Goal: Task Accomplishment & Management: Manage account settings

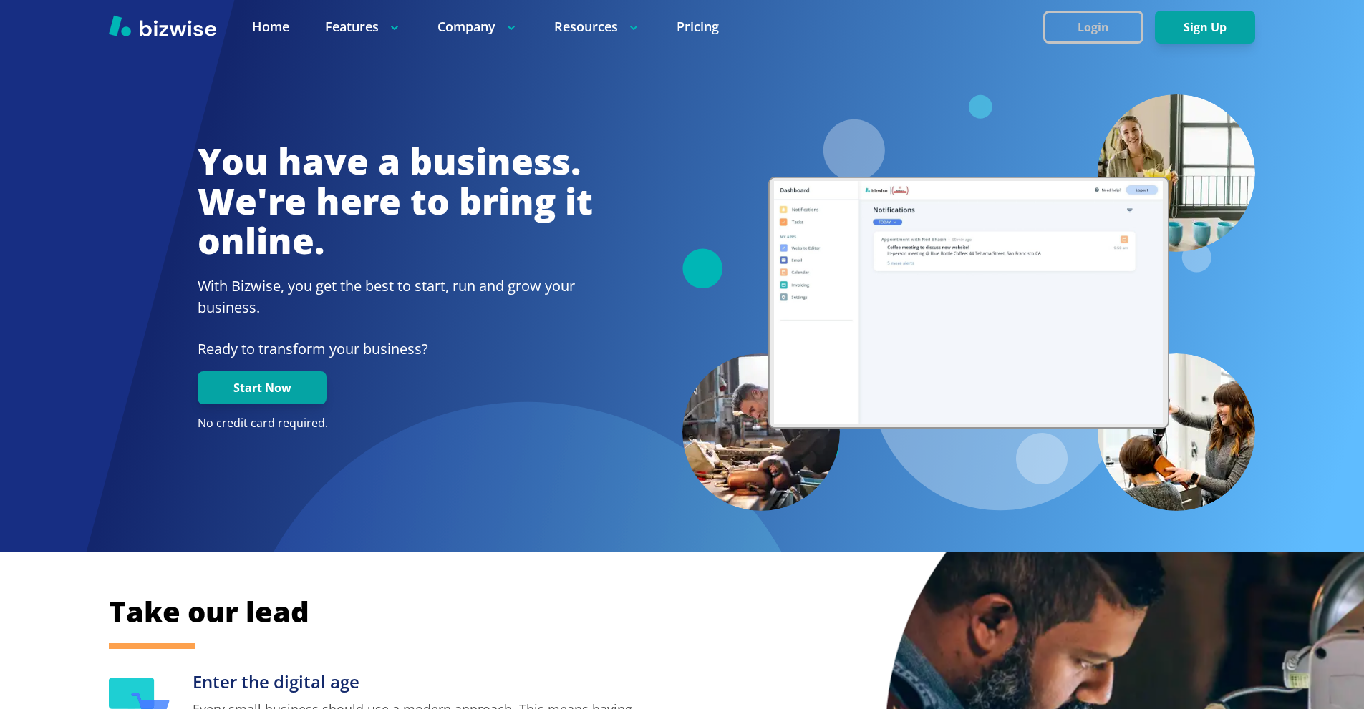
click at [1101, 32] on button "Login" at bounding box center [1093, 27] width 100 height 33
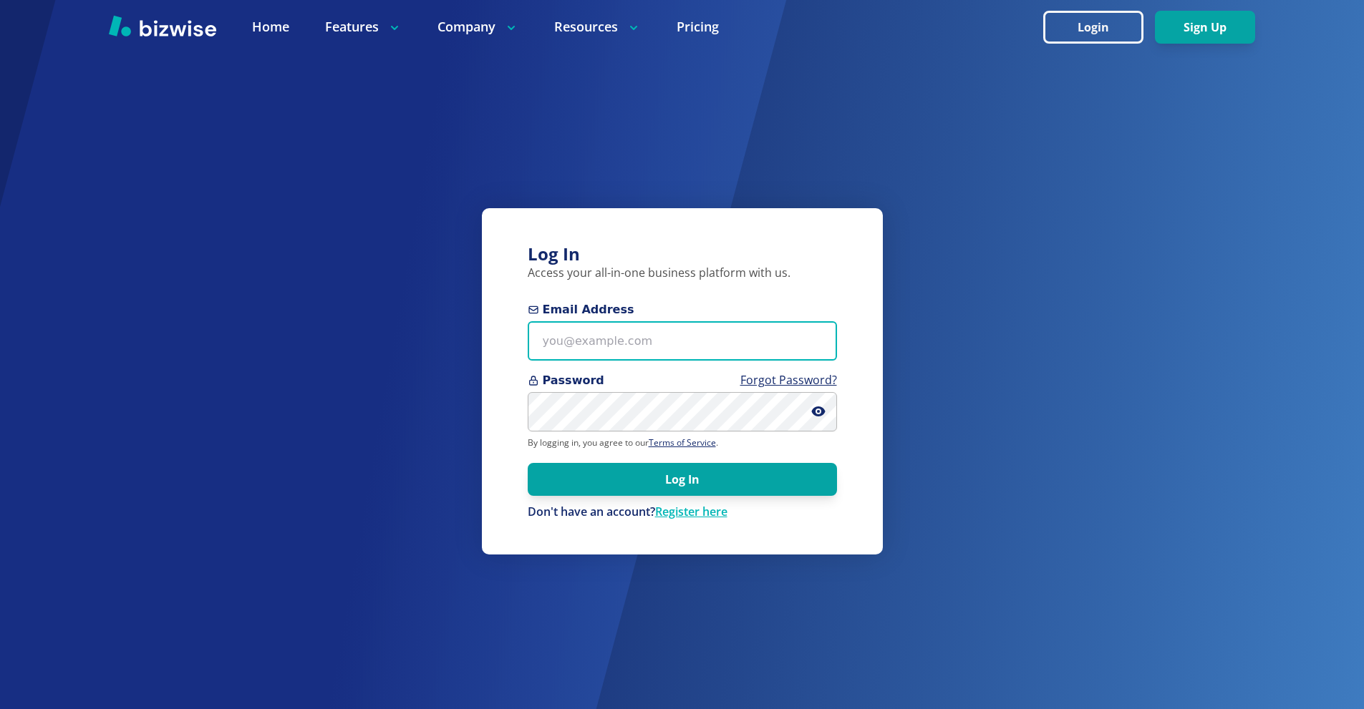
drag, startPoint x: 586, startPoint y: 342, endPoint x: 558, endPoint y: 296, distance: 54.6
click at [586, 342] on input "Email Address" at bounding box center [682, 340] width 309 height 39
paste input "[EMAIL_ADDRESS][DOMAIN_NAME]"
type input "[EMAIL_ADDRESS][DOMAIN_NAME]"
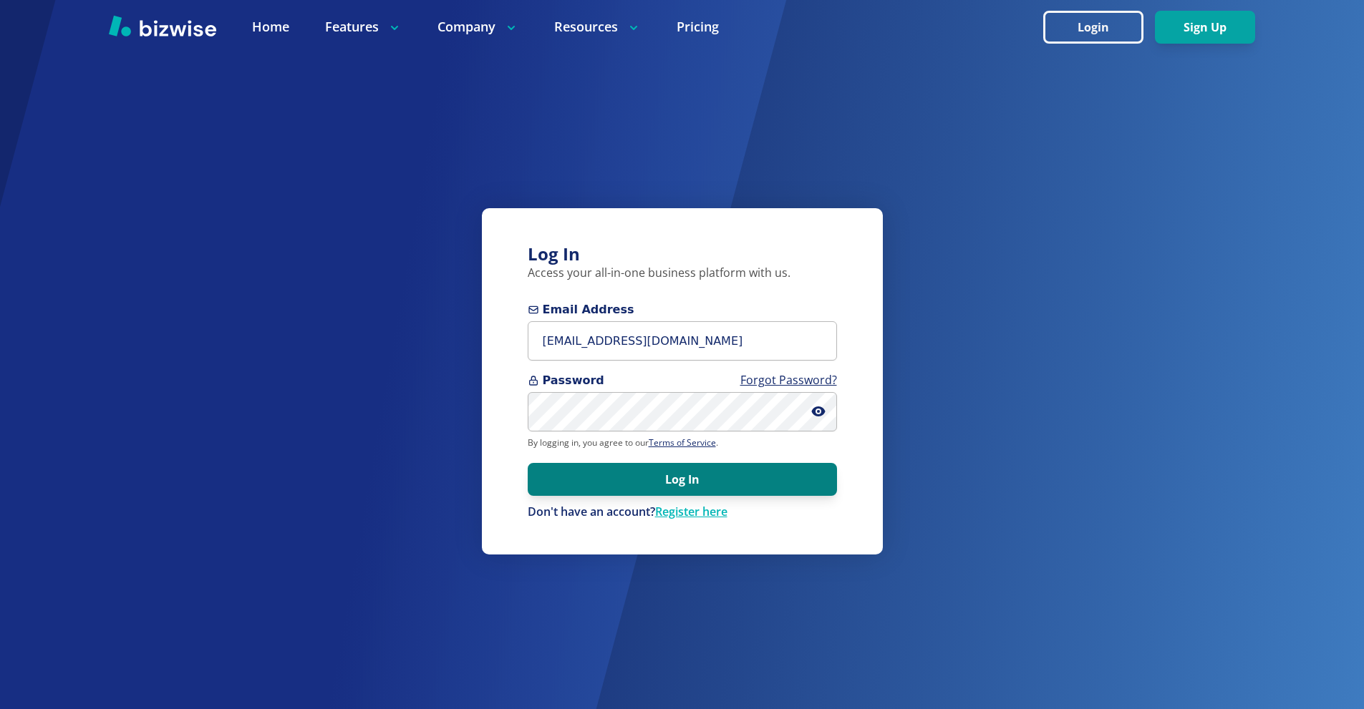
click at [580, 483] on button "Log In" at bounding box center [682, 479] width 309 height 33
